Goal: Task Accomplishment & Management: Complete application form

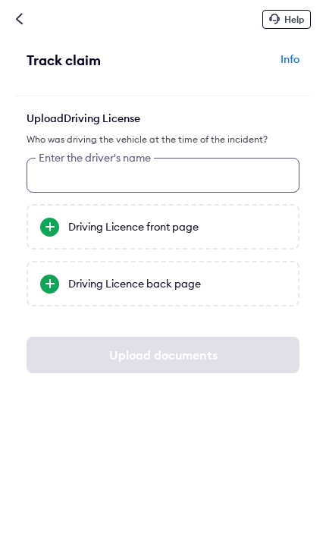
click at [113, 175] on input "text" at bounding box center [163, 175] width 273 height 35
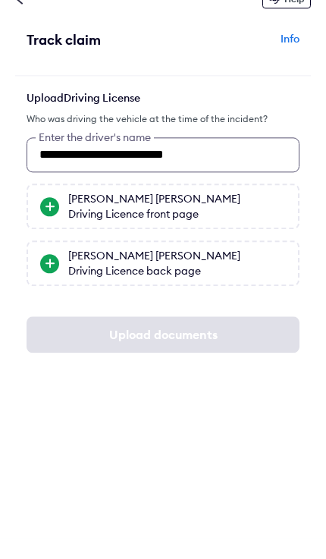
scroll to position [20, 0]
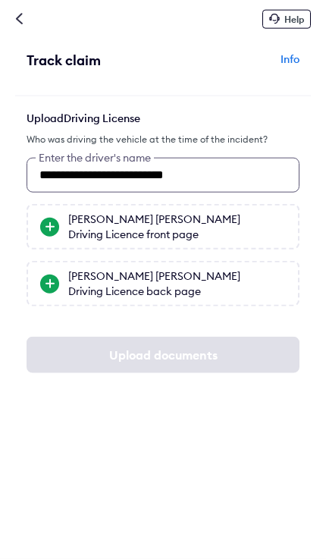
type input "**********"
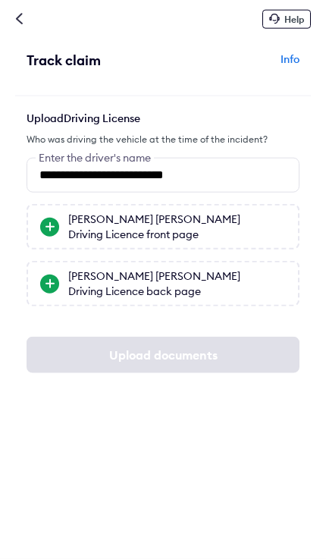
click at [137, 214] on div "Maheshkumar Laljibhai Joshi's Driving Licence front page" at bounding box center [177, 227] width 218 height 30
click at [0, 0] on input "Maheshkumar Laljibhai Joshi's Driving Licence front page" at bounding box center [0, 0] width 0 height 0
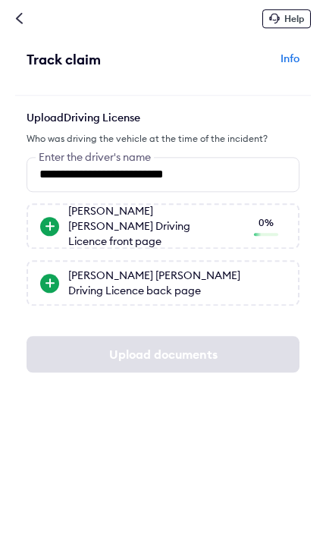
scroll to position [20, 0]
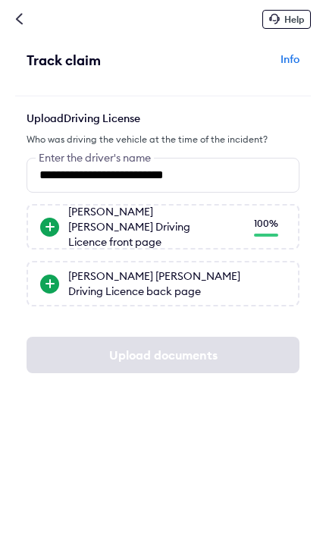
click at [169, 269] on div "Maheshkumar Laljibhai Joshi's Driving Licence back page" at bounding box center [177, 284] width 218 height 30
click at [0, 0] on input "Maheshkumar Laljibhai Joshi's Driving Licence back page" at bounding box center [0, 0] width 0 height 0
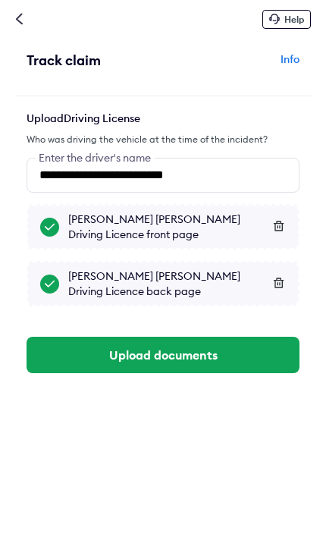
click at [189, 337] on button "Upload documents" at bounding box center [163, 355] width 273 height 36
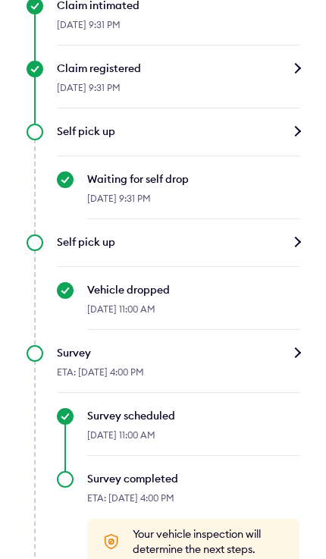
scroll to position [695, 0]
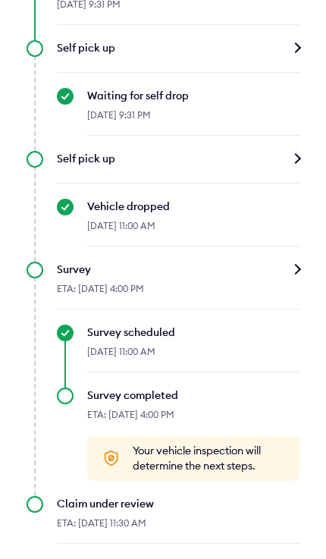
click at [68, 385] on div "Survey ETA: [DATE] 4:00 PM Survey scheduled [DATE] 11:00 AM Survey completed ET…" at bounding box center [163, 371] width 273 height 219
click at [60, 400] on div "Survey completed ETA: [DATE] 4:00 PM Your vehicle inspection will determine the…" at bounding box center [178, 434] width 243 height 93
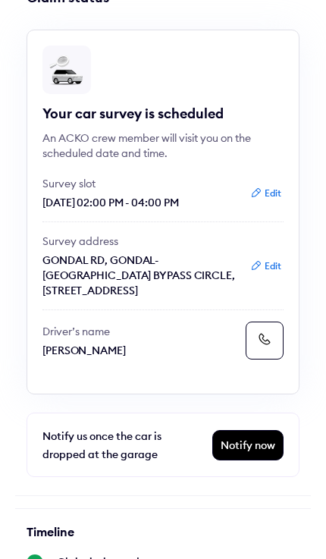
scroll to position [0, 0]
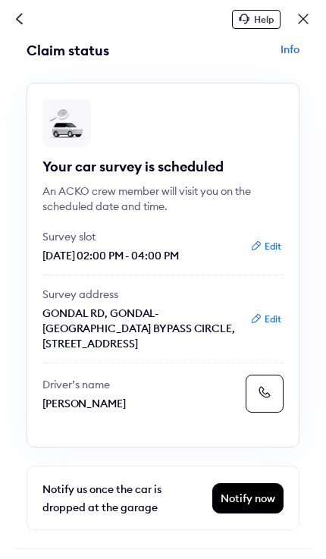
click at [269, 244] on button "Edit" at bounding box center [266, 246] width 40 height 15
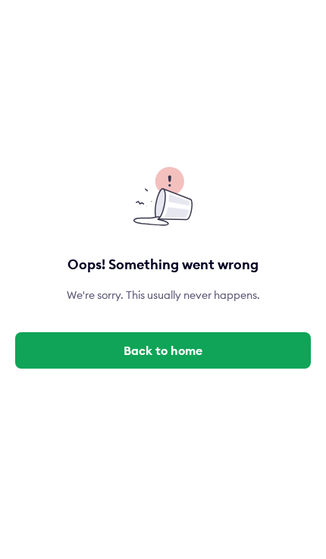
click at [253, 369] on button "Back to home" at bounding box center [163, 350] width 296 height 36
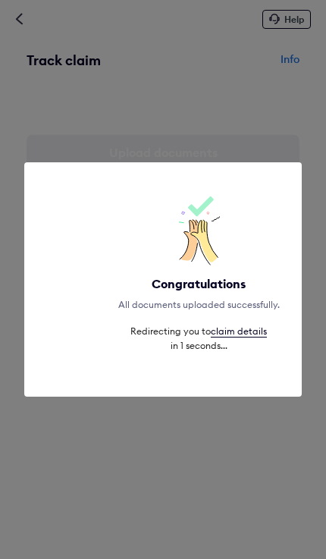
scroll to position [0, 20]
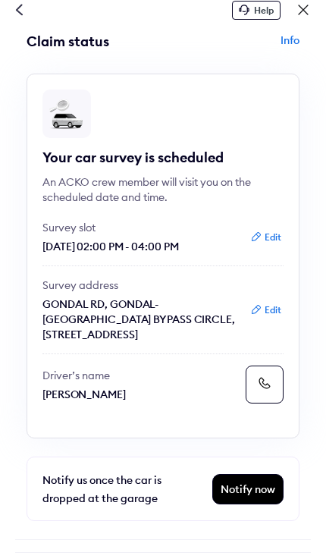
scroll to position [8, 0]
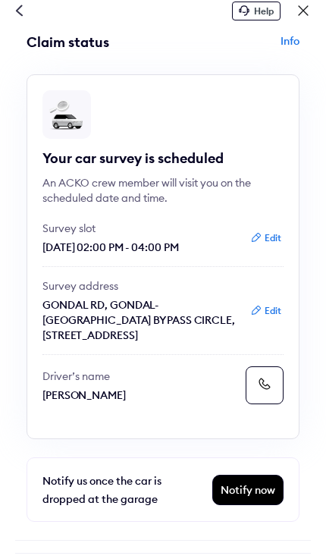
click at [269, 240] on button "Edit" at bounding box center [266, 238] width 40 height 15
